Goal: Check status: Check status

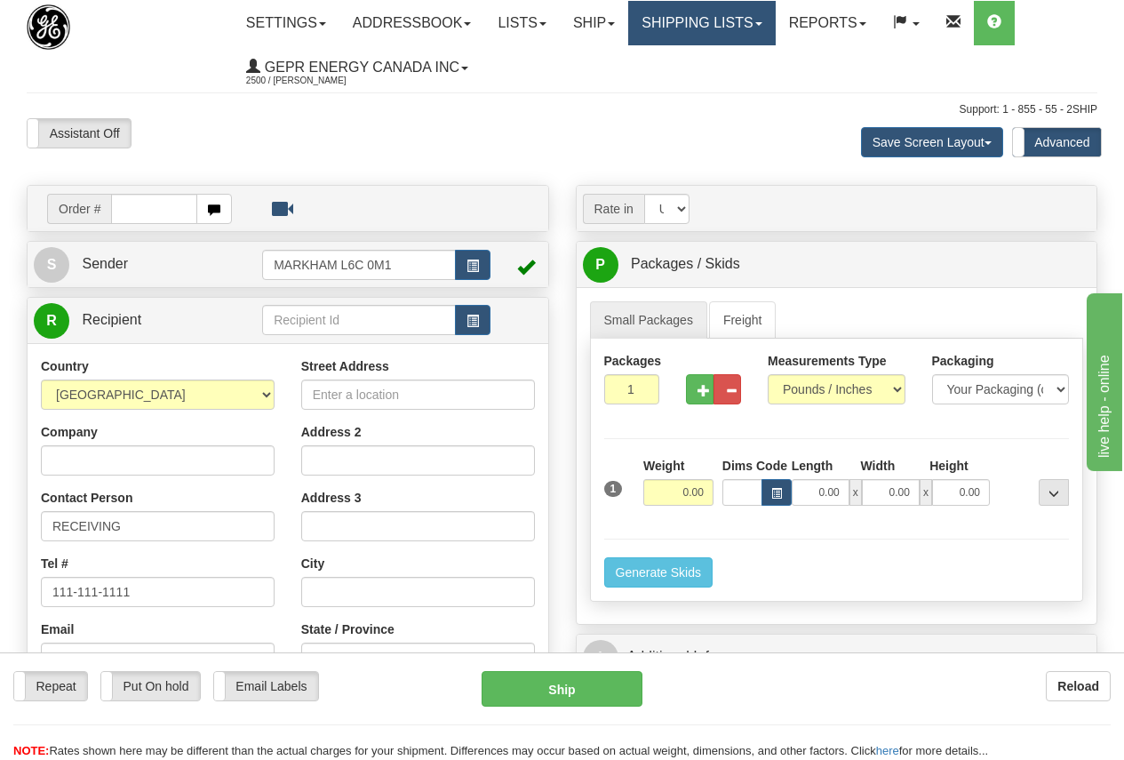
click at [736, 16] on link "Shipping lists" at bounding box center [701, 23] width 147 height 44
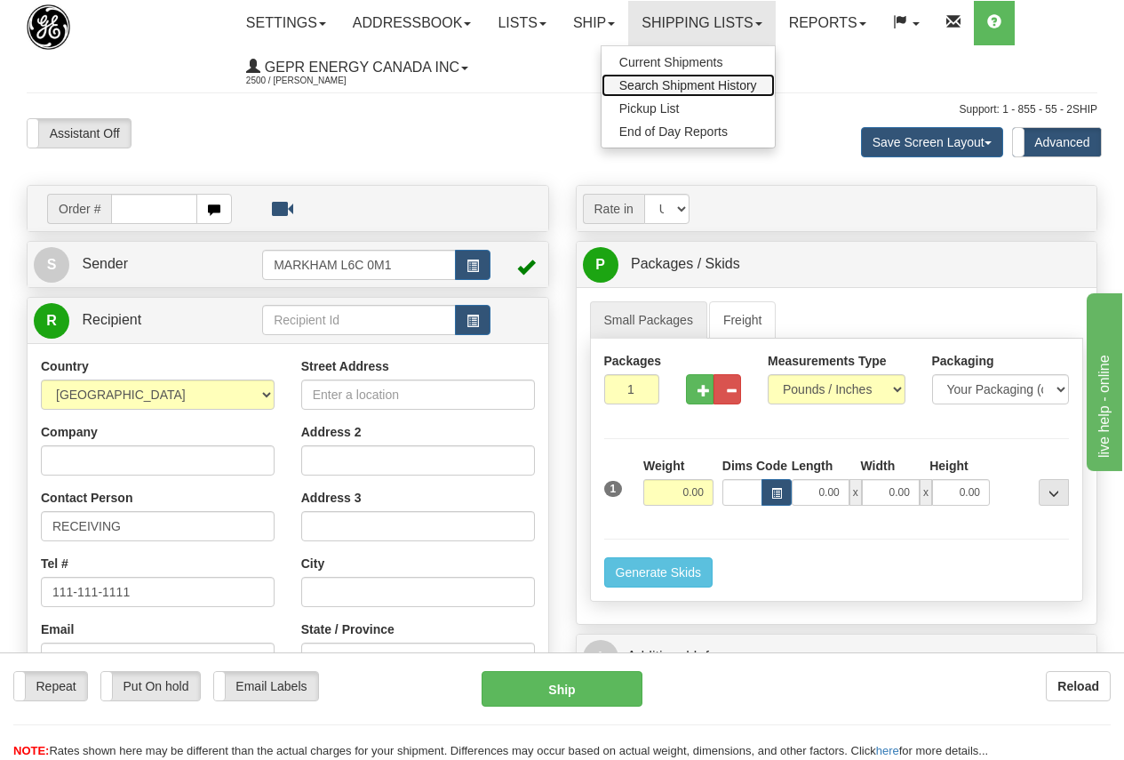
click at [697, 79] on span "Search Shipment History" at bounding box center [688, 85] width 138 height 14
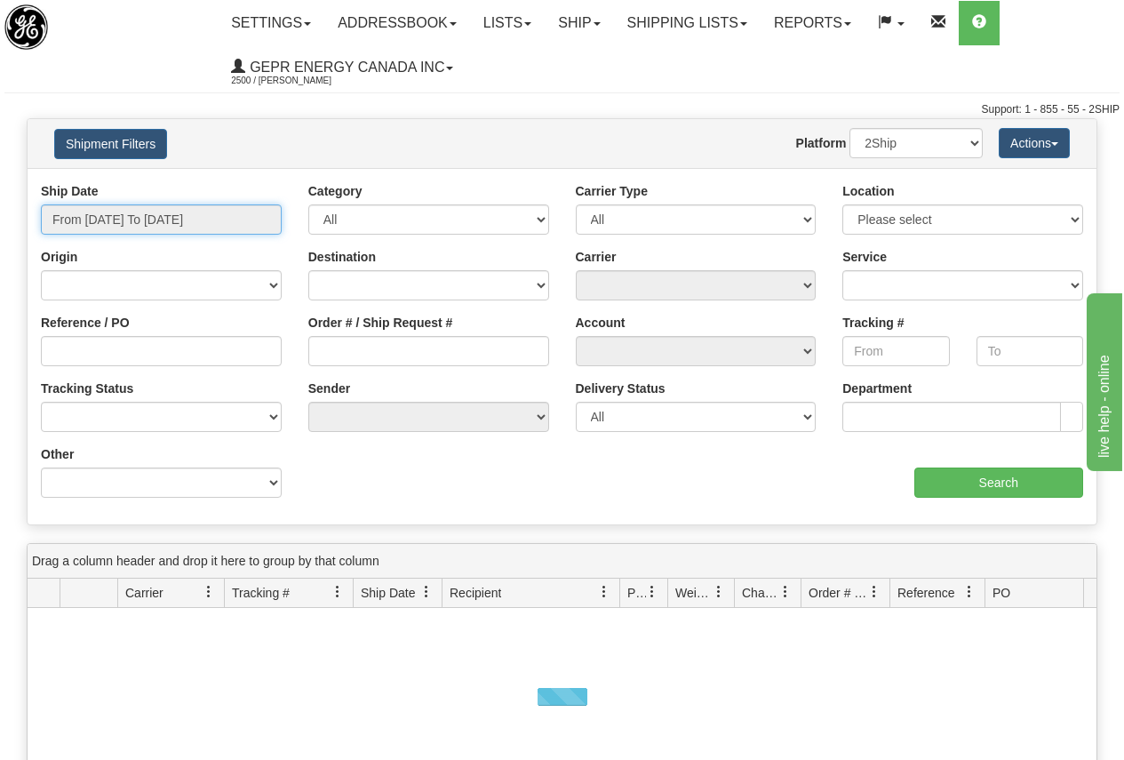
click at [163, 217] on input "From 10/01/2025 To 10/02/2025" at bounding box center [161, 219] width 241 height 30
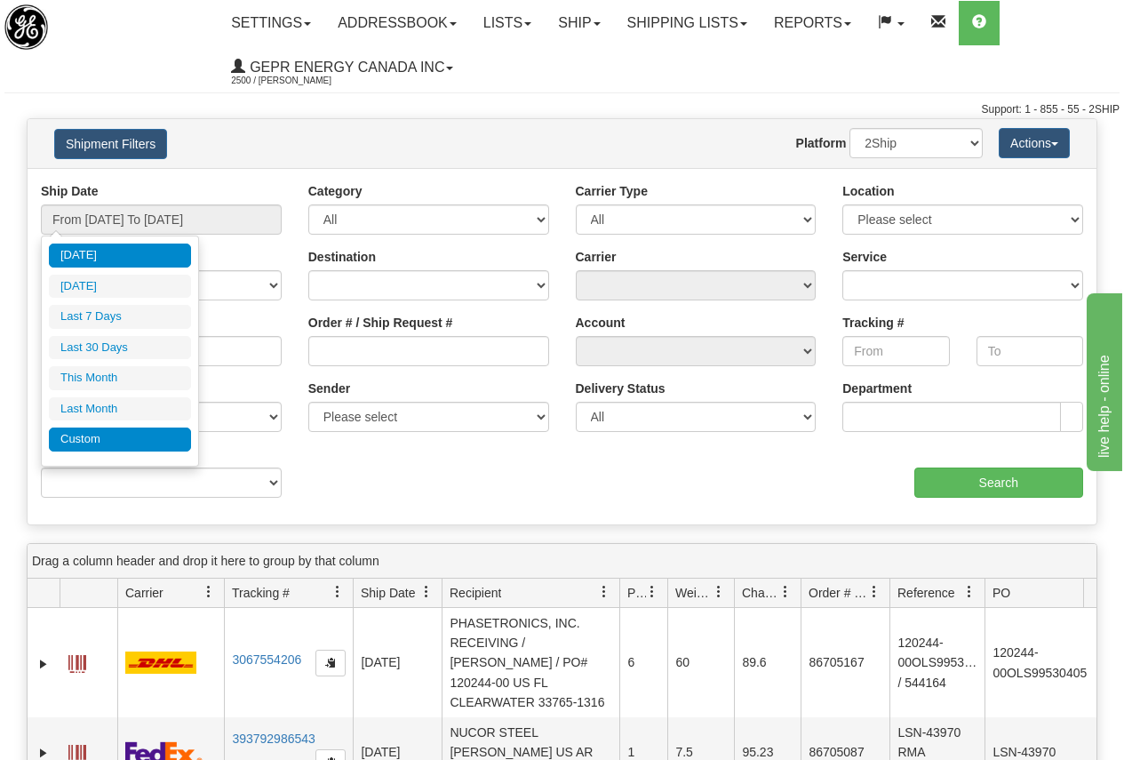
click at [105, 441] on li "Custom" at bounding box center [120, 439] width 142 height 24
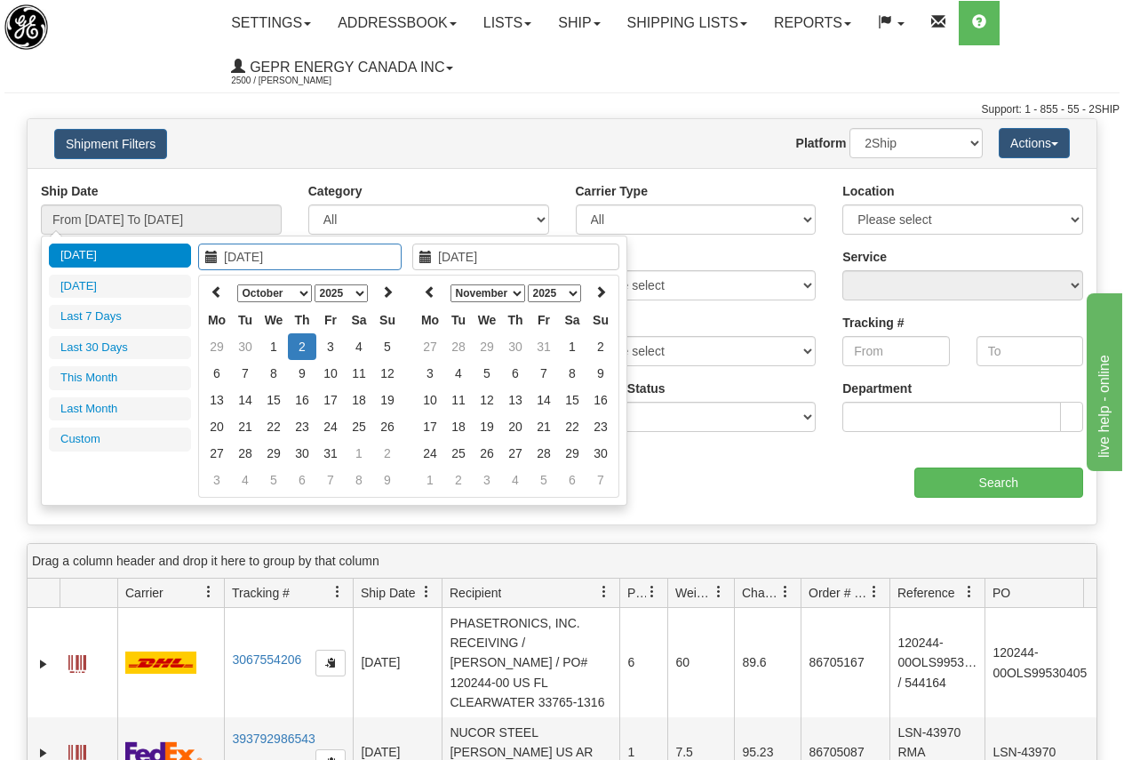
type input "09/01/2025"
type input "09/30/2025"
type input "[DATE]"
type input "10/01/2025"
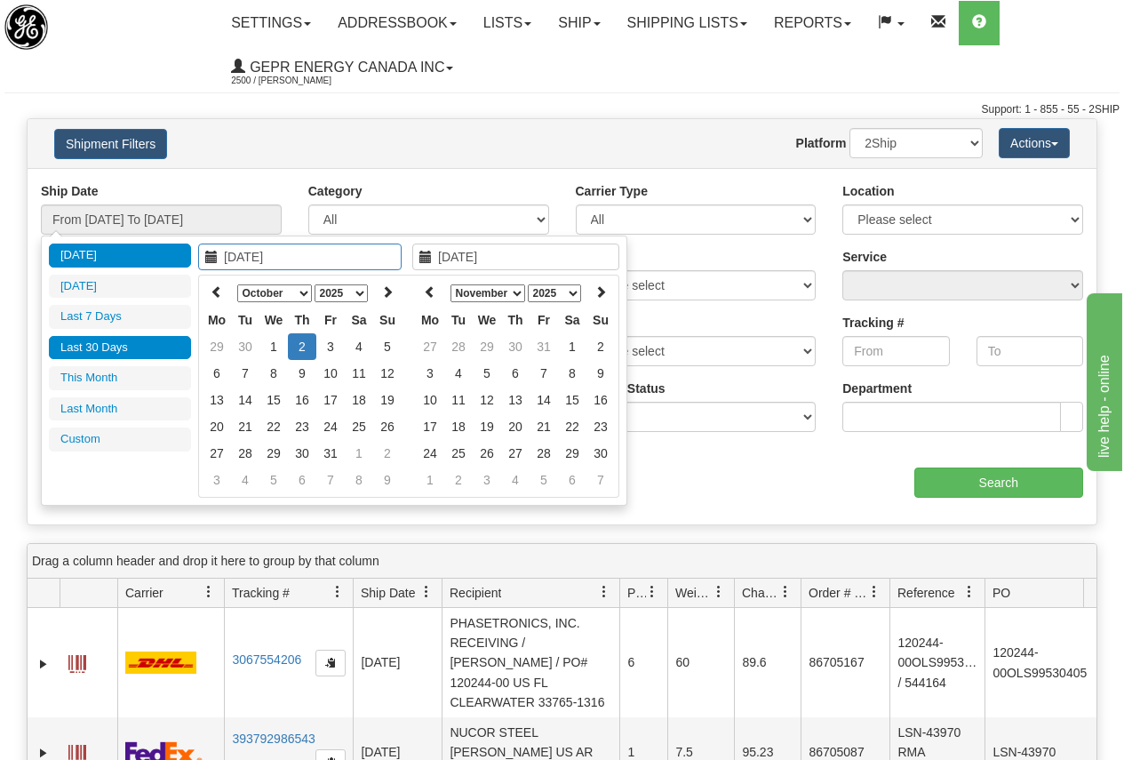
type input "10/31/2025"
type input "[DATE]"
click at [218, 288] on icon at bounding box center [217, 291] width 12 height 12
type input "09/29/2025"
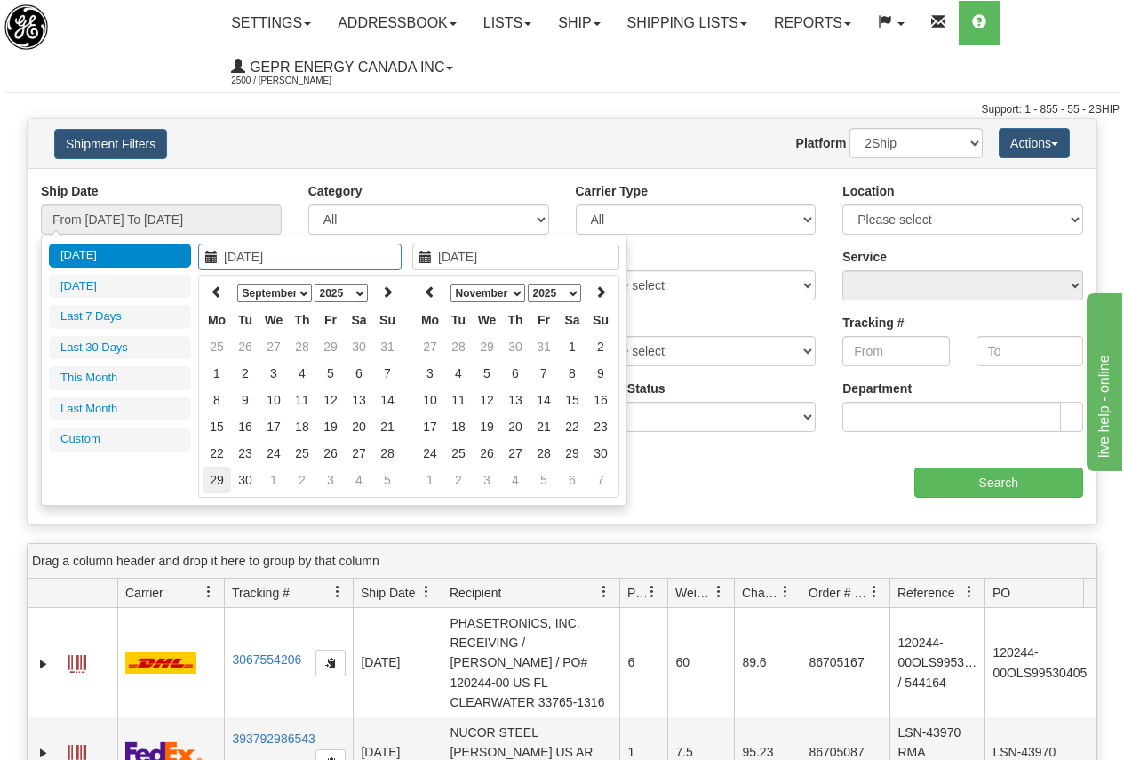
click at [220, 473] on td "29" at bounding box center [217, 479] width 28 height 27
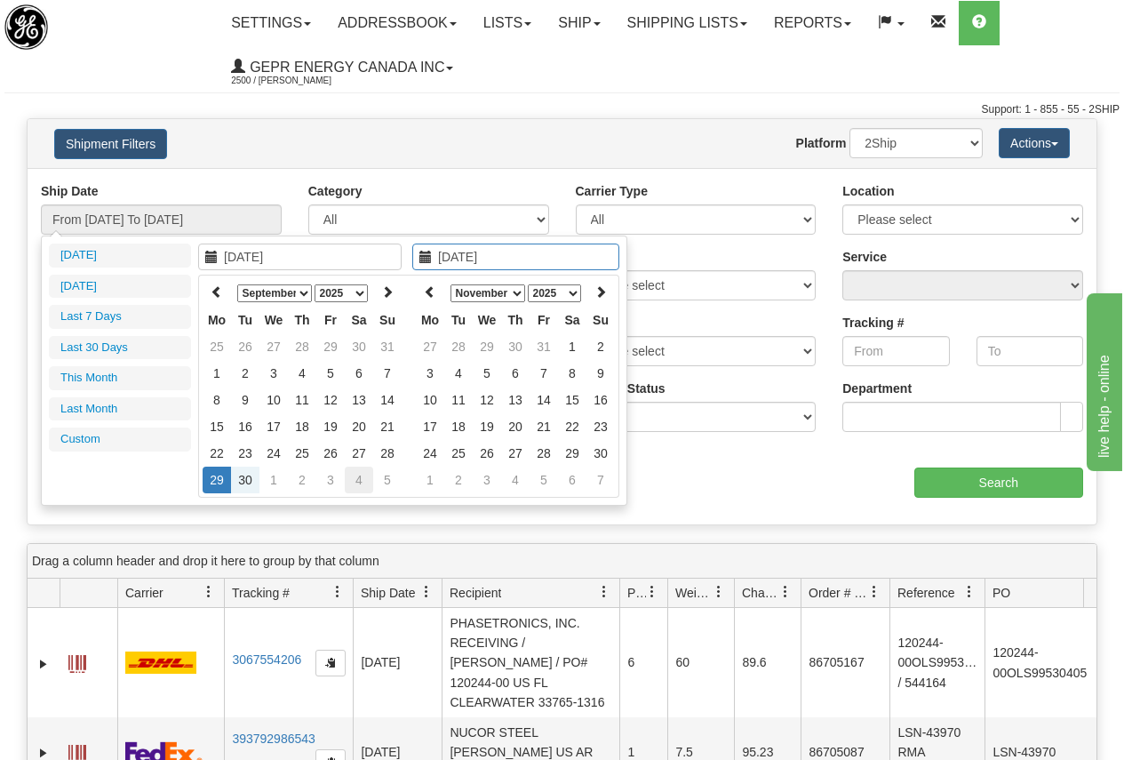
type input "10/04/2025"
click at [356, 476] on td "4" at bounding box center [359, 479] width 28 height 27
type input "From 09/29/2025 To 10/04/2025"
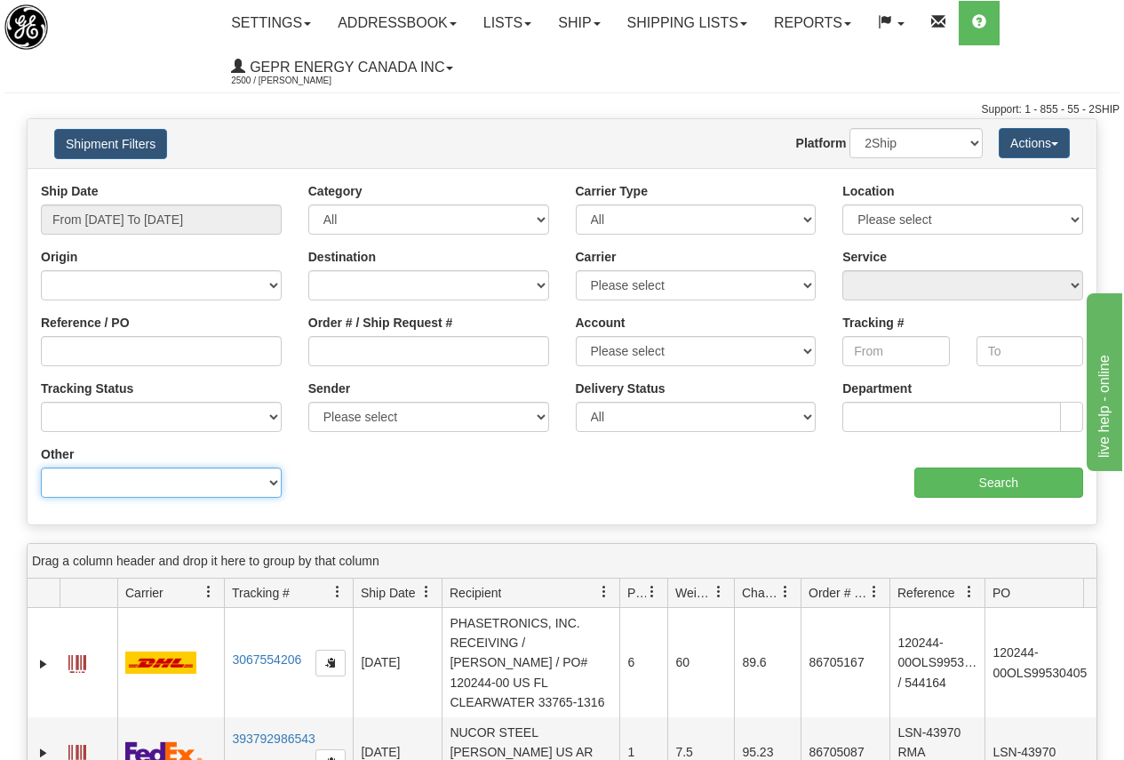
click at [146, 489] on select "Billing Account # Billing Type BOL # (LTL) Commodity Or Documents Consolidation…" at bounding box center [161, 482] width 241 height 30
select select "Recipient_City"
click at [41, 467] on select "Billing Account # Billing Type BOL # (LTL) Commodity Or Documents Consolidation…" at bounding box center [161, 482] width 241 height 30
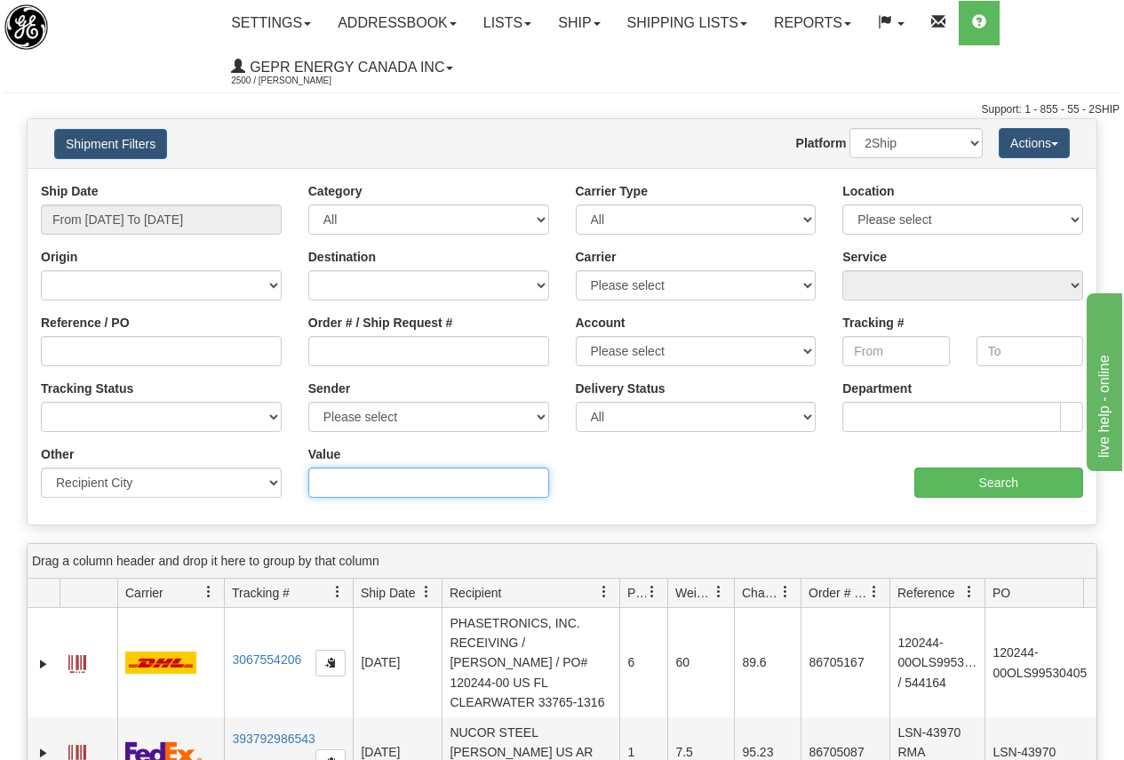
click at [337, 486] on input "Value" at bounding box center [428, 482] width 241 height 30
type input "edmonton"
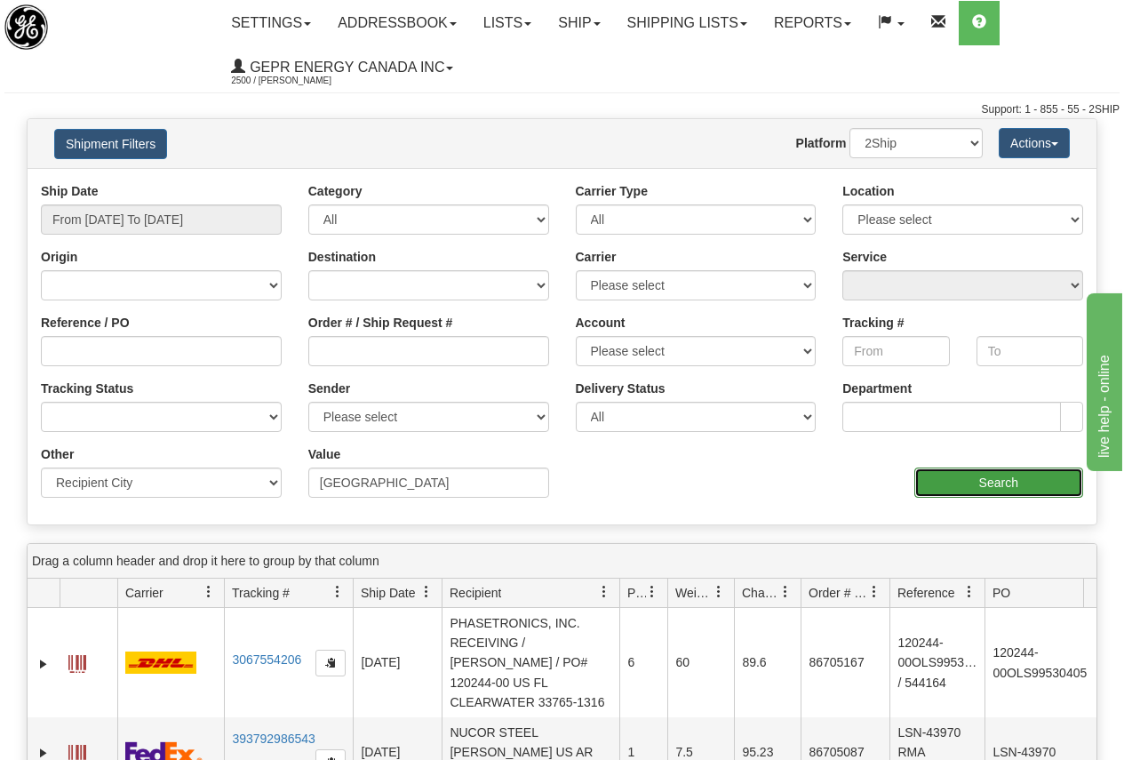
click at [999, 480] on input "Search" at bounding box center [999, 482] width 170 height 30
